Goal: Task Accomplishment & Management: Manage account settings

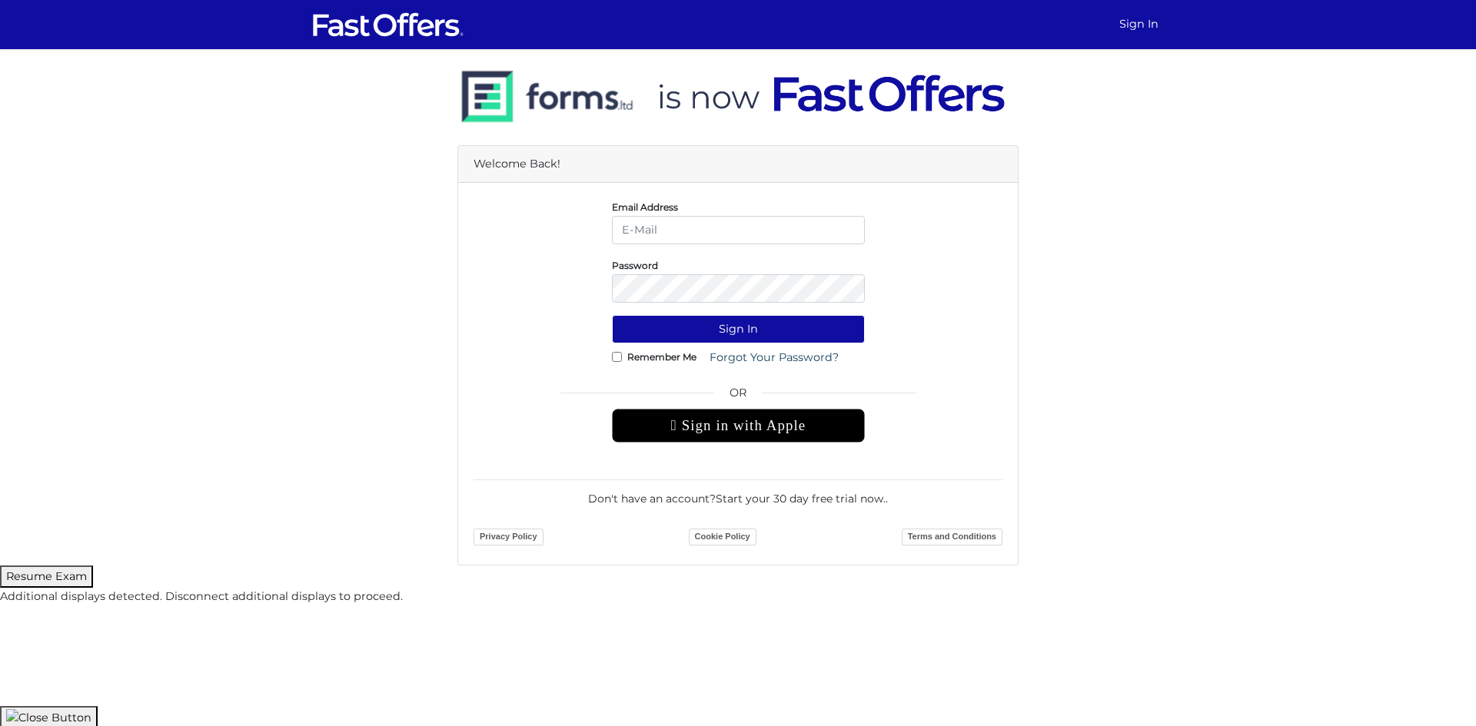
type input "[EMAIL_ADDRESS][DOMAIN_NAME]"
click at [991, 271] on div "Password" at bounding box center [738, 280] width 552 height 46
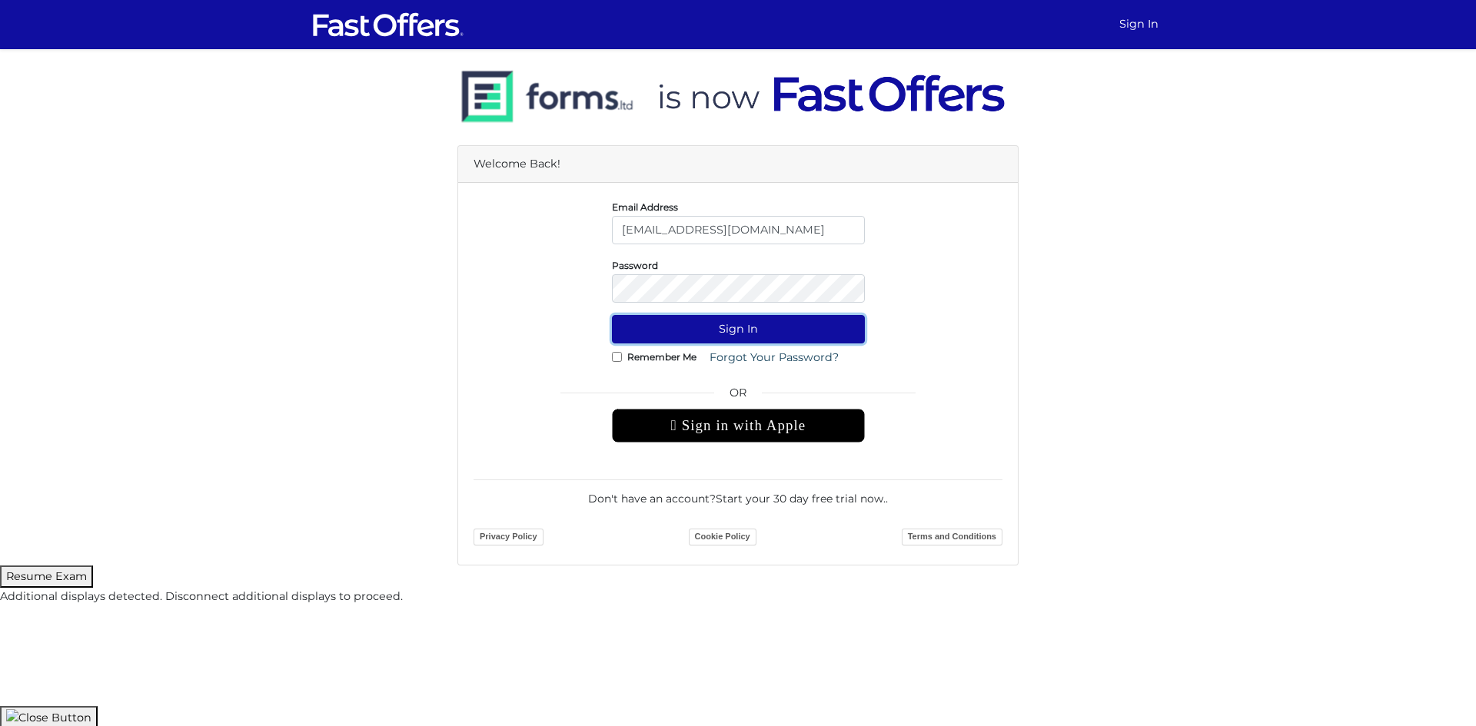
click at [782, 328] on button "Sign In" at bounding box center [738, 329] width 253 height 28
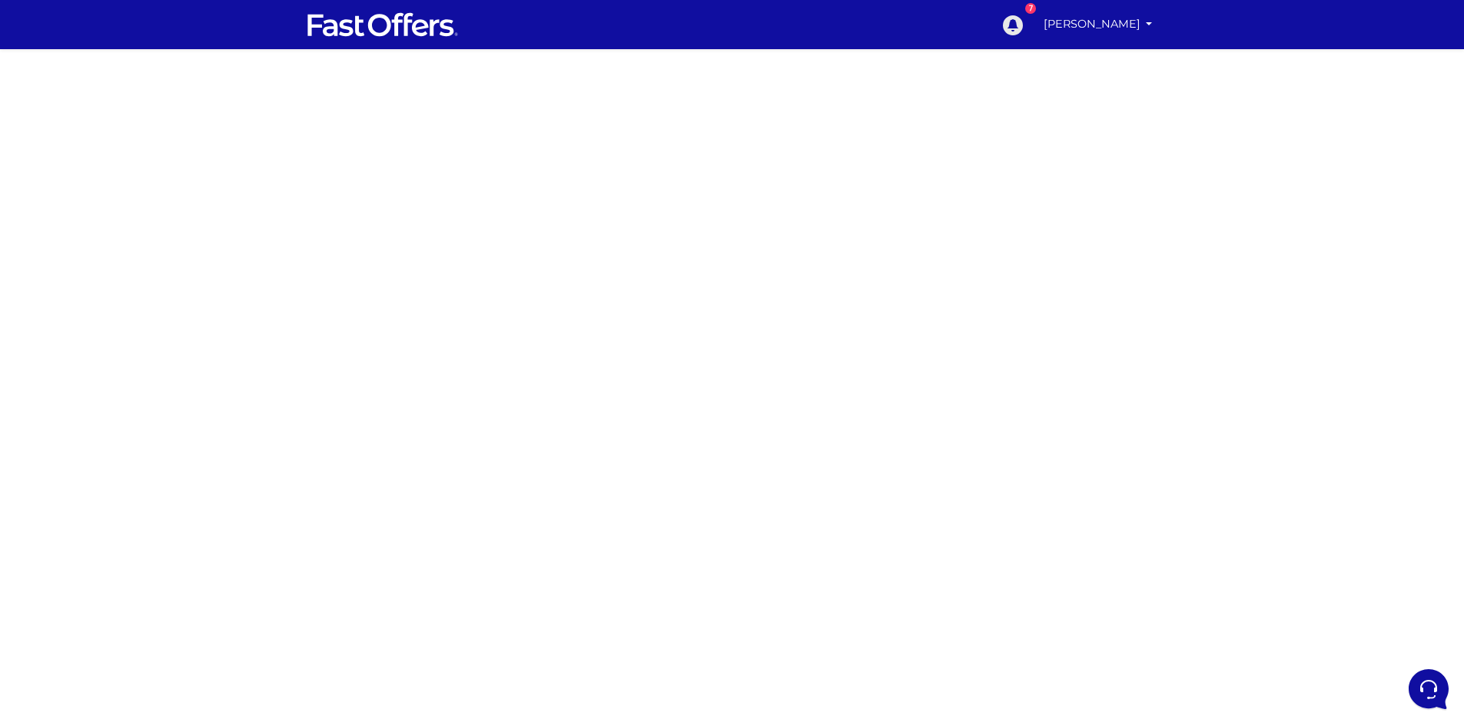
click at [1024, 35] on icon at bounding box center [1012, 24] width 23 height 23
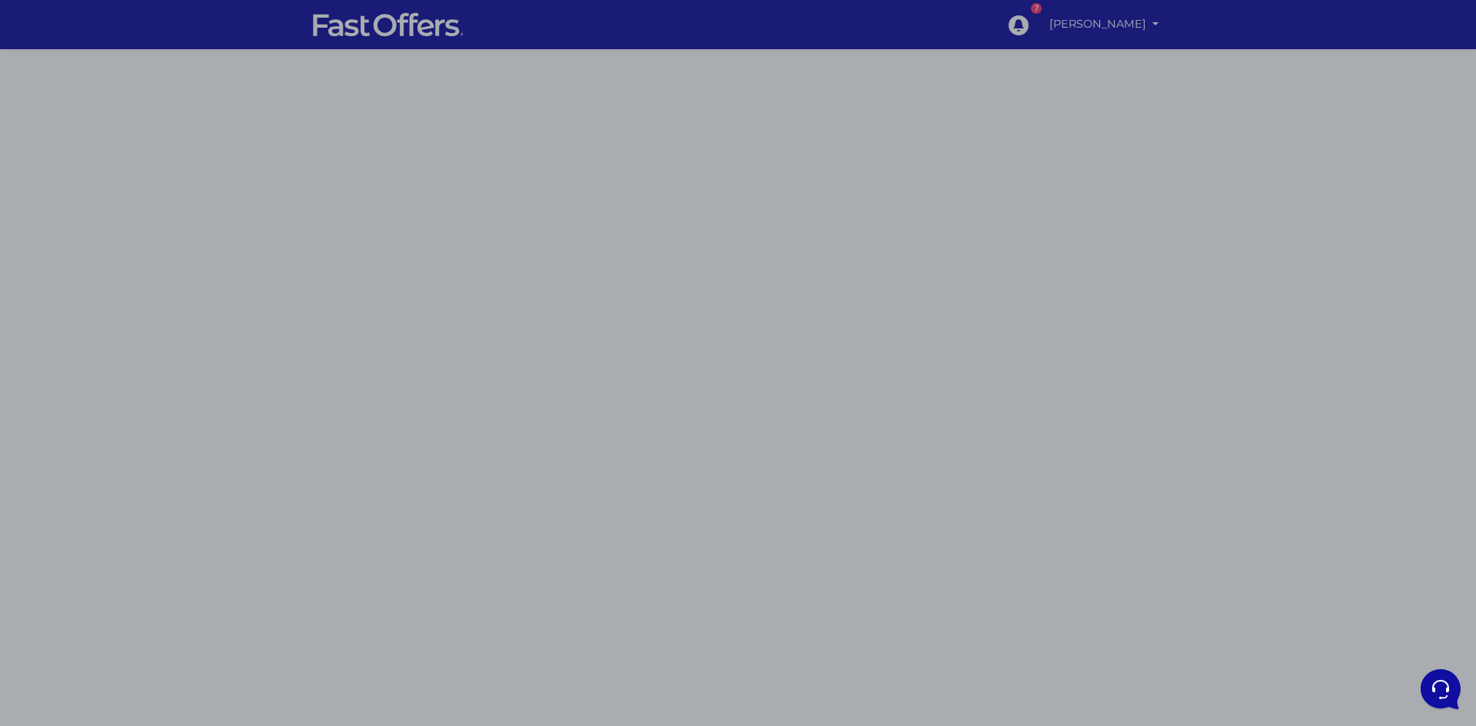
click at [739, 445] on div at bounding box center [738, 363] width 1476 height 726
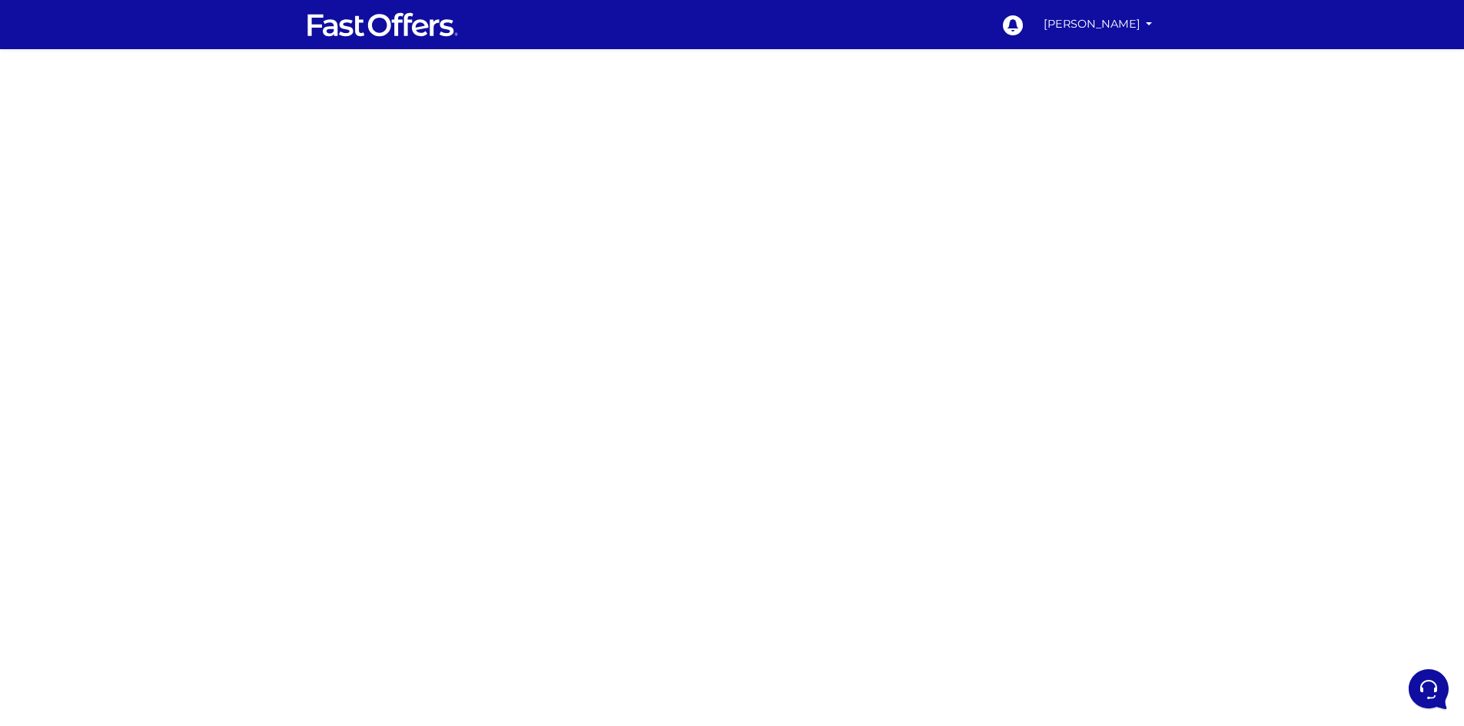
click at [408, 36] on img at bounding box center [383, 24] width 154 height 29
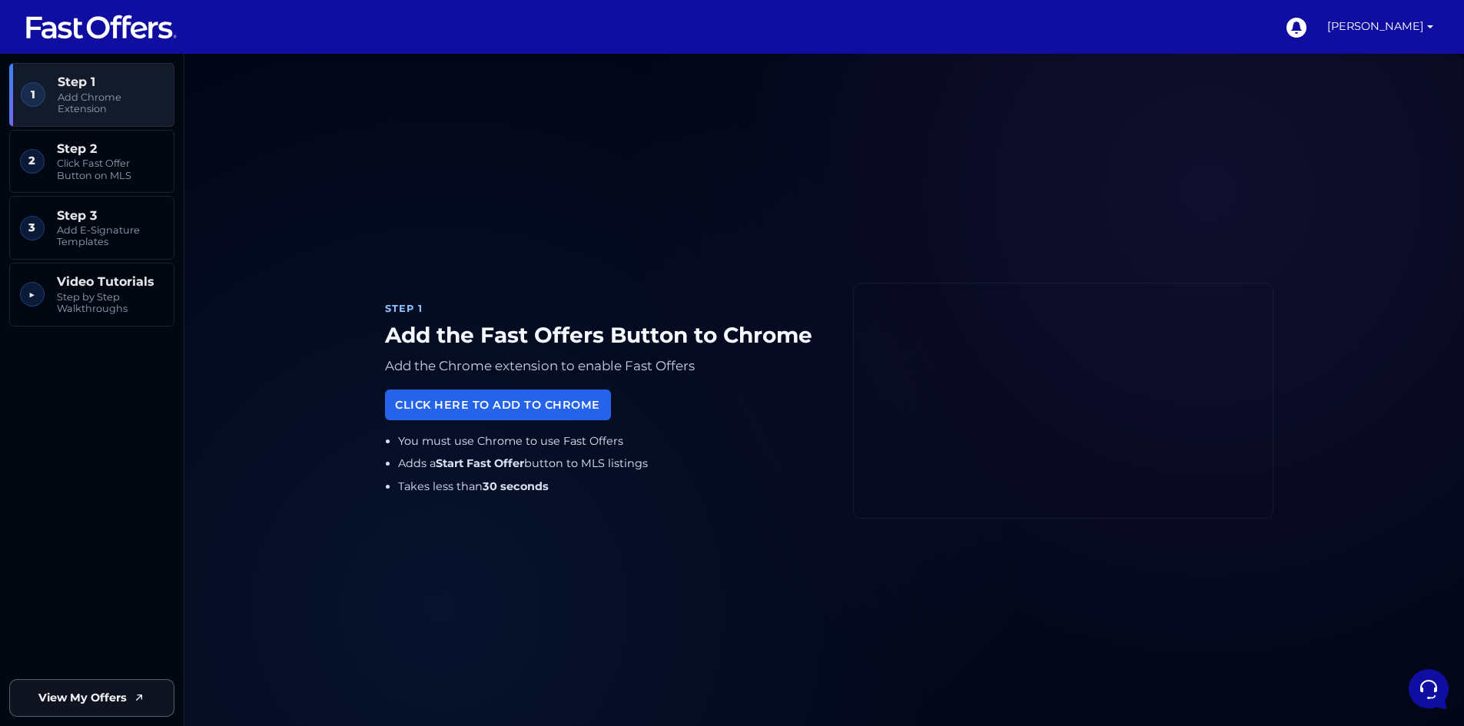
click at [118, 692] on span "View My Offers" at bounding box center [82, 698] width 88 height 18
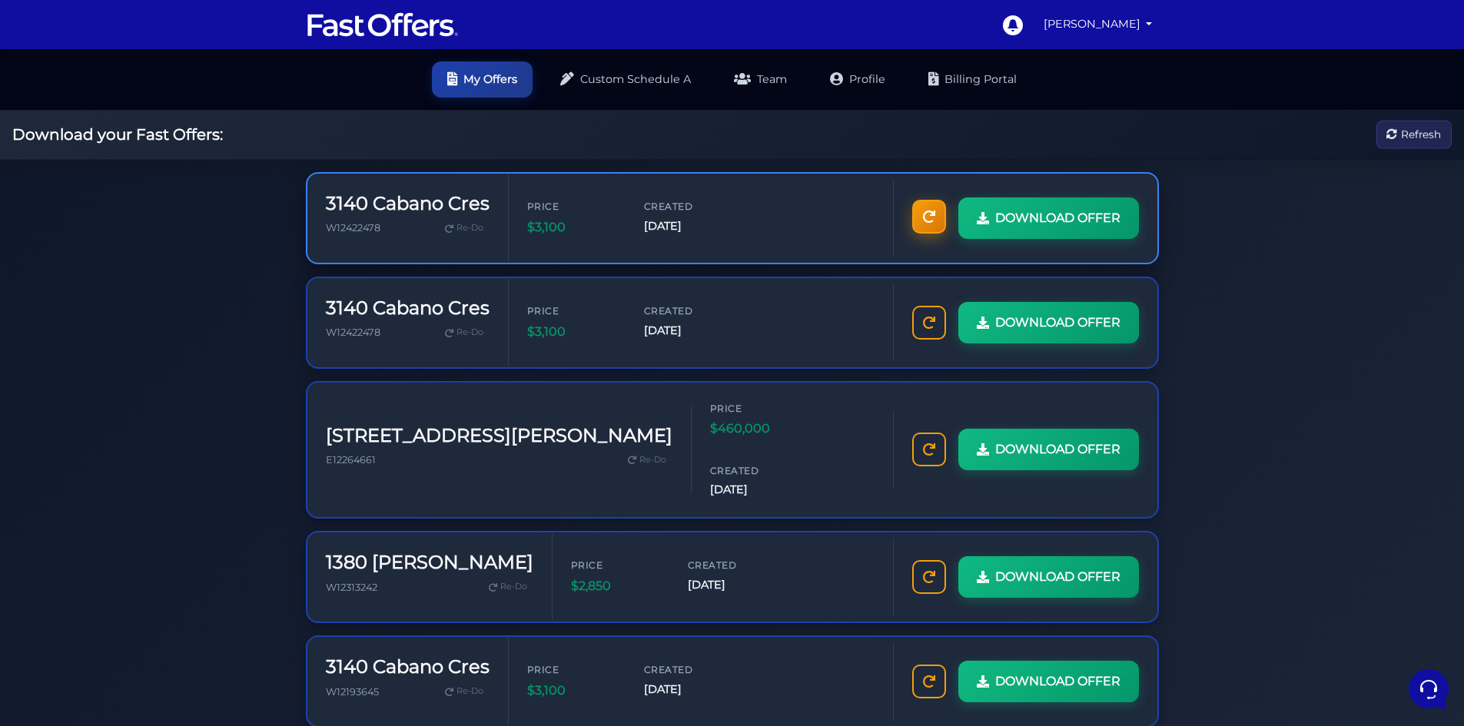
click at [932, 214] on icon at bounding box center [929, 217] width 12 height 12
click at [1053, 227] on span "DOWNLOAD OFFER" at bounding box center [1056, 218] width 125 height 20
